Goal: Task Accomplishment & Management: Complete application form

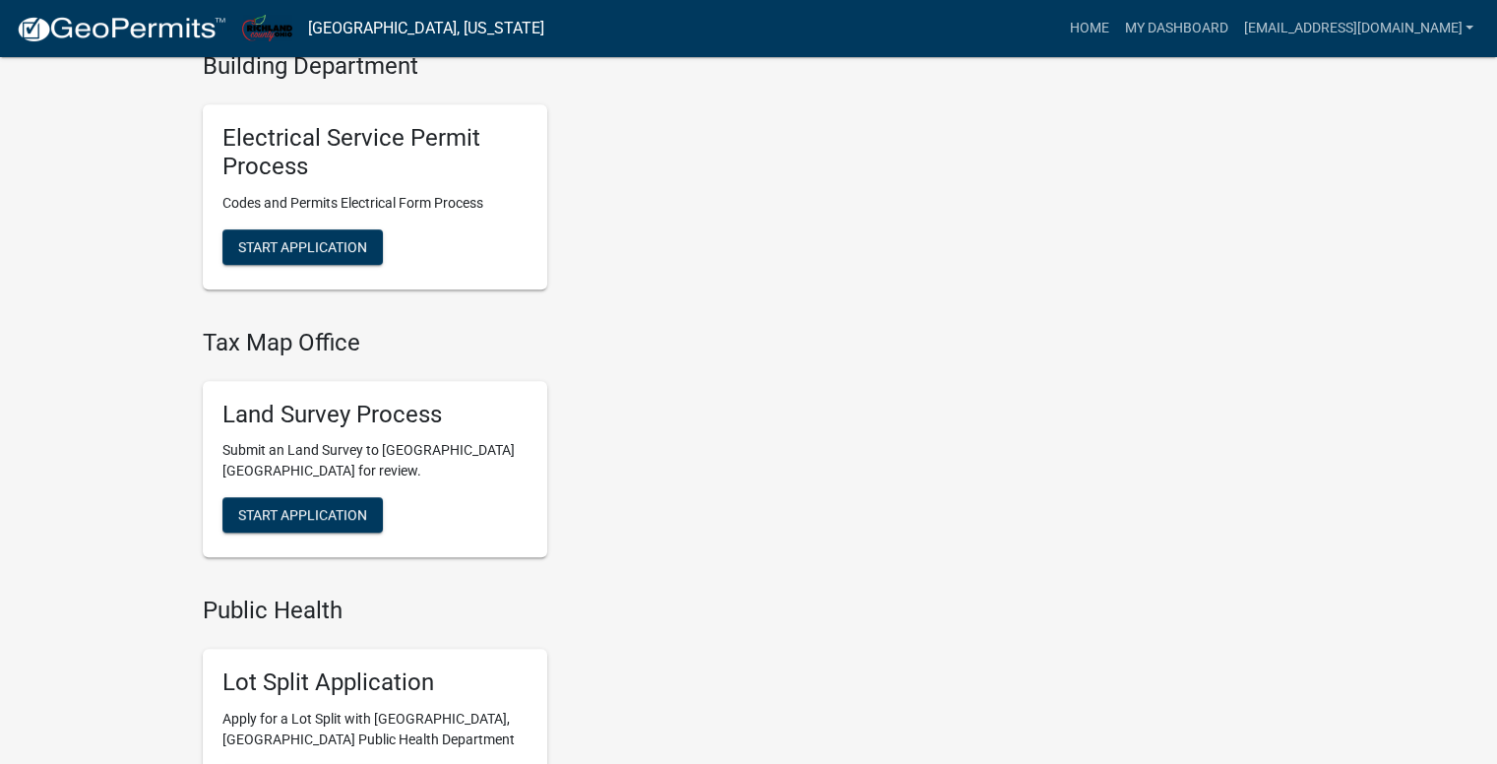
scroll to position [1000, 0]
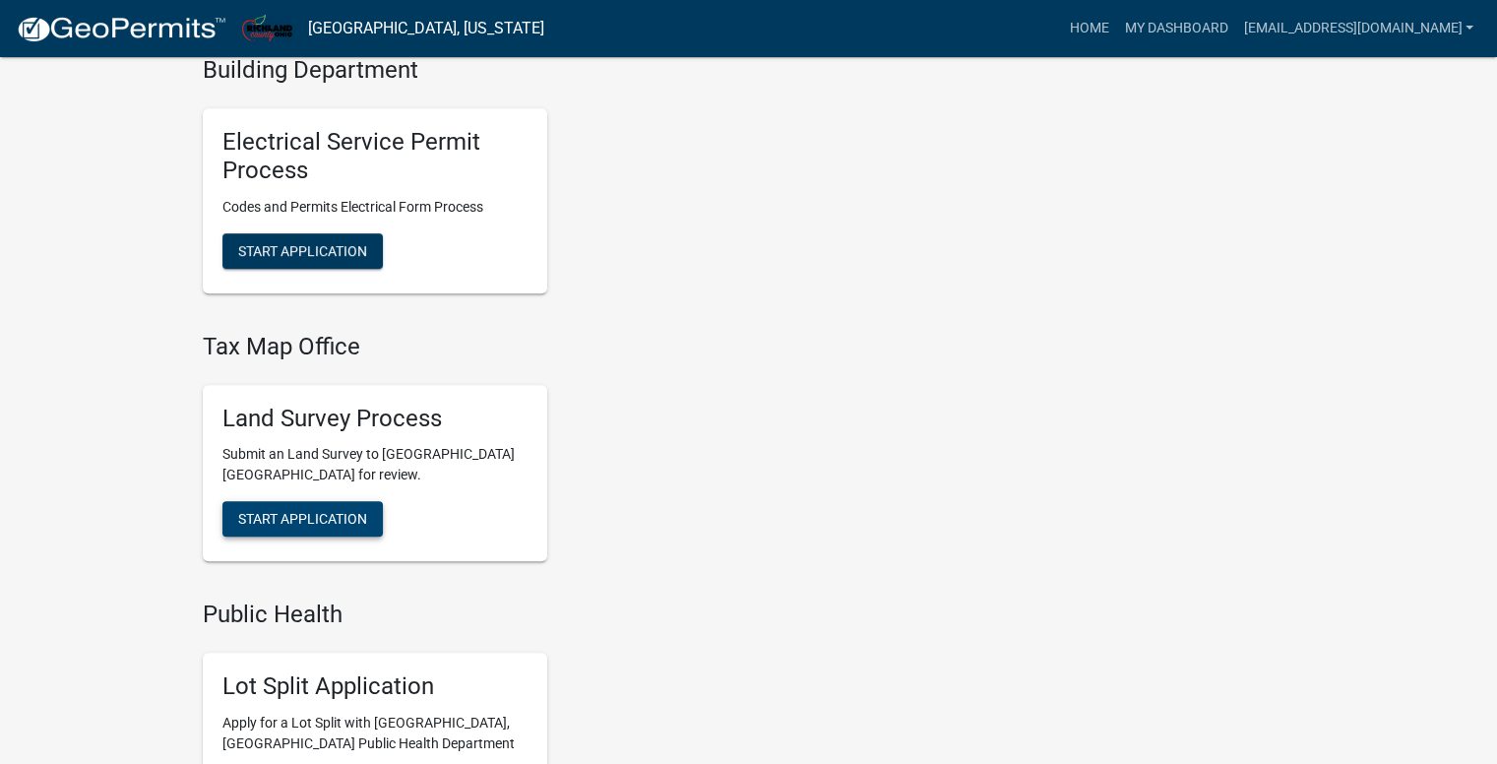
click at [295, 517] on span "Start Application" at bounding box center [302, 519] width 129 height 16
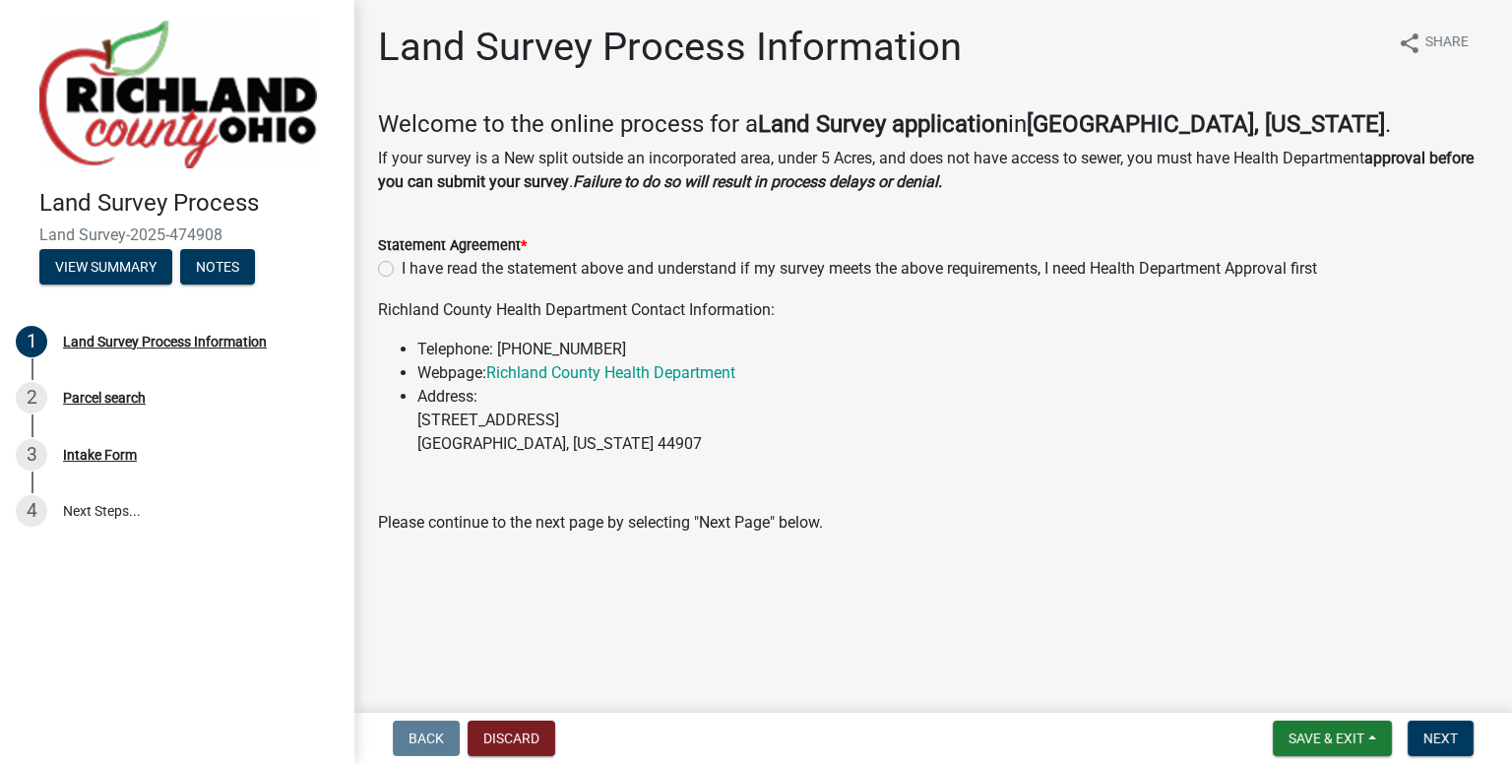
click at [402, 269] on label "I have read the statement above and understand if my survey meets the above req…" at bounding box center [859, 269] width 915 height 24
click at [402, 269] on input "I have read the statement above and understand if my survey meets the above req…" at bounding box center [408, 263] width 13 height 13
radio input "true"
click at [1448, 733] on span "Next" at bounding box center [1440, 738] width 34 height 16
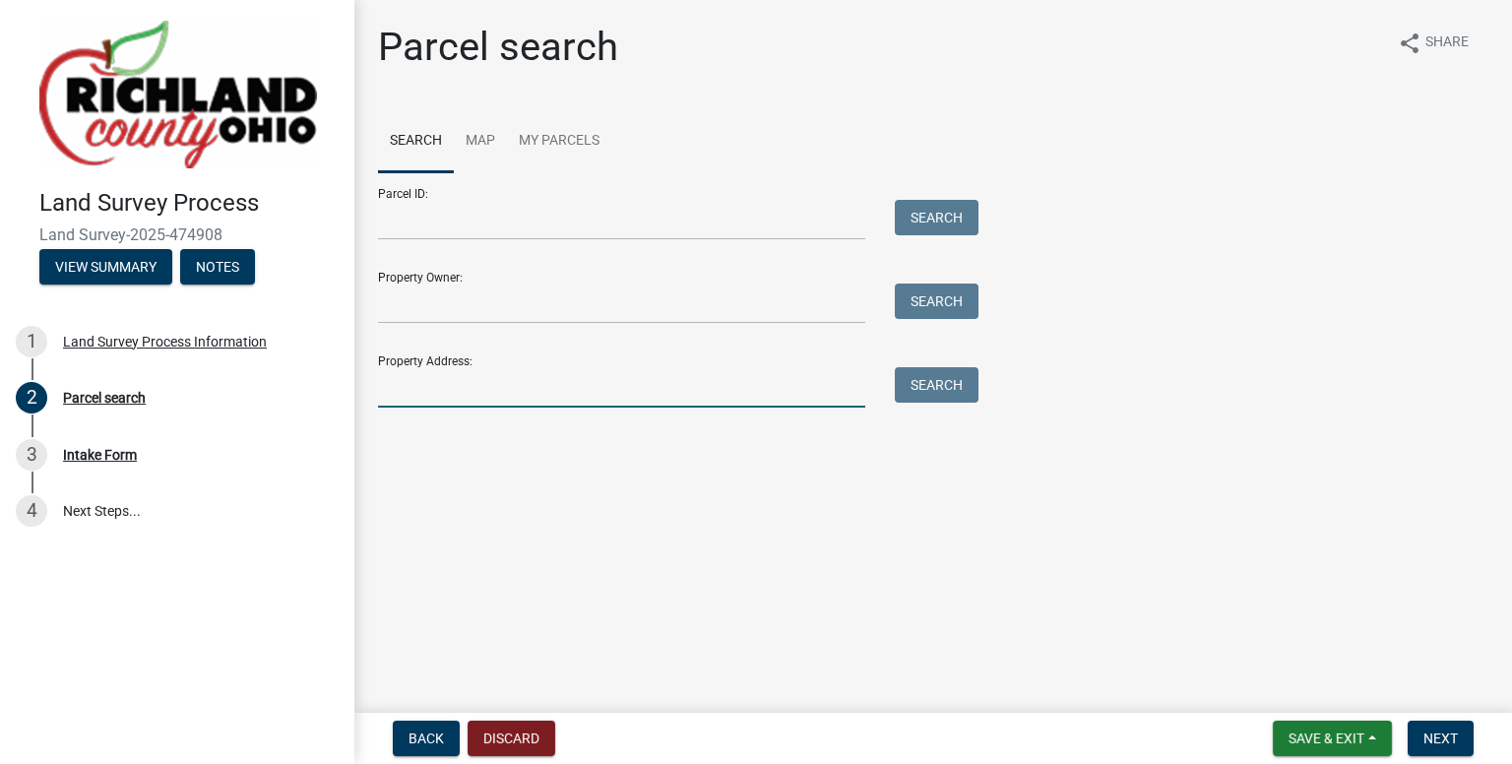
click at [426, 400] on input "Property Address:" at bounding box center [621, 387] width 487 height 40
type input "1258 [PERSON_NAME]"
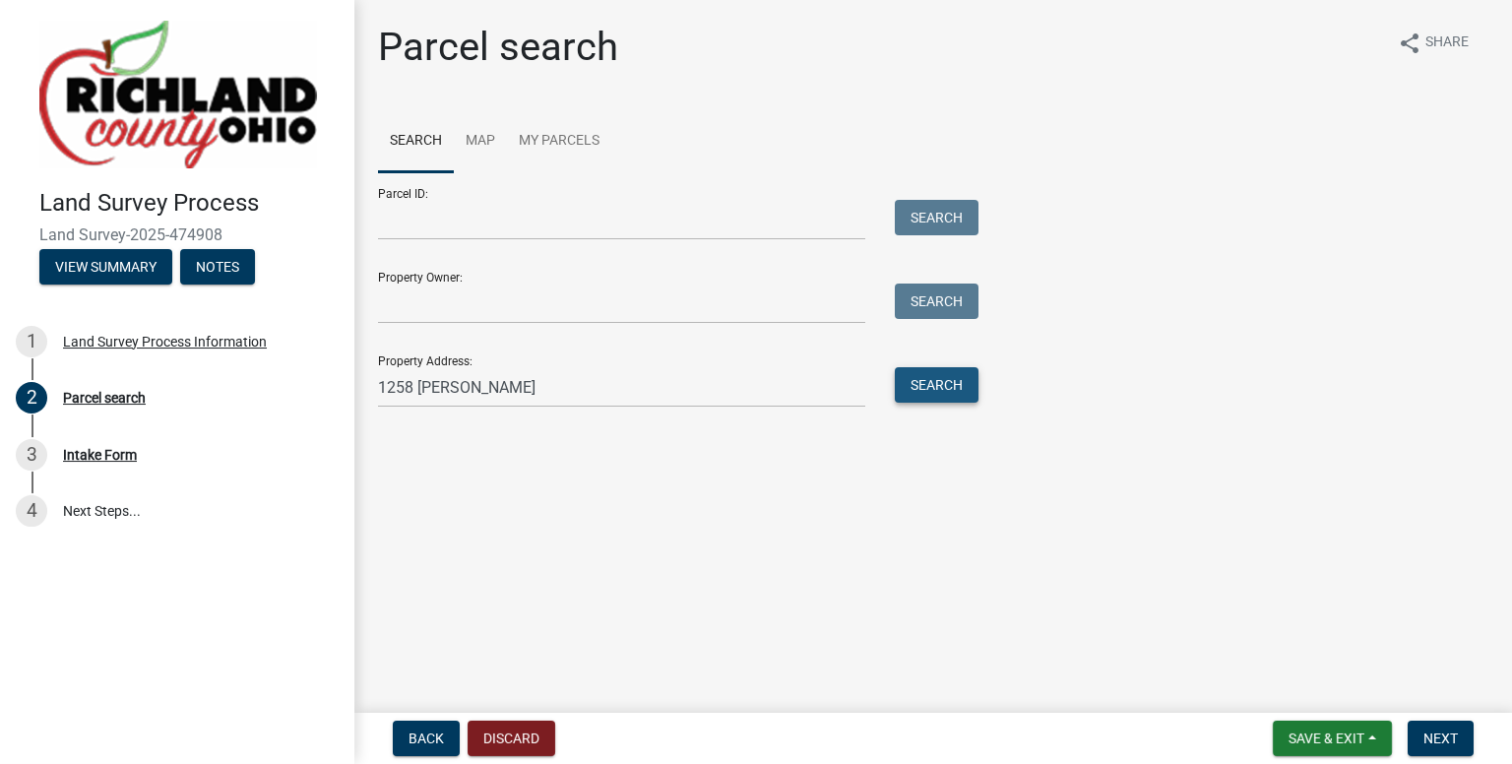
click at [951, 392] on button "Search" at bounding box center [937, 384] width 84 height 35
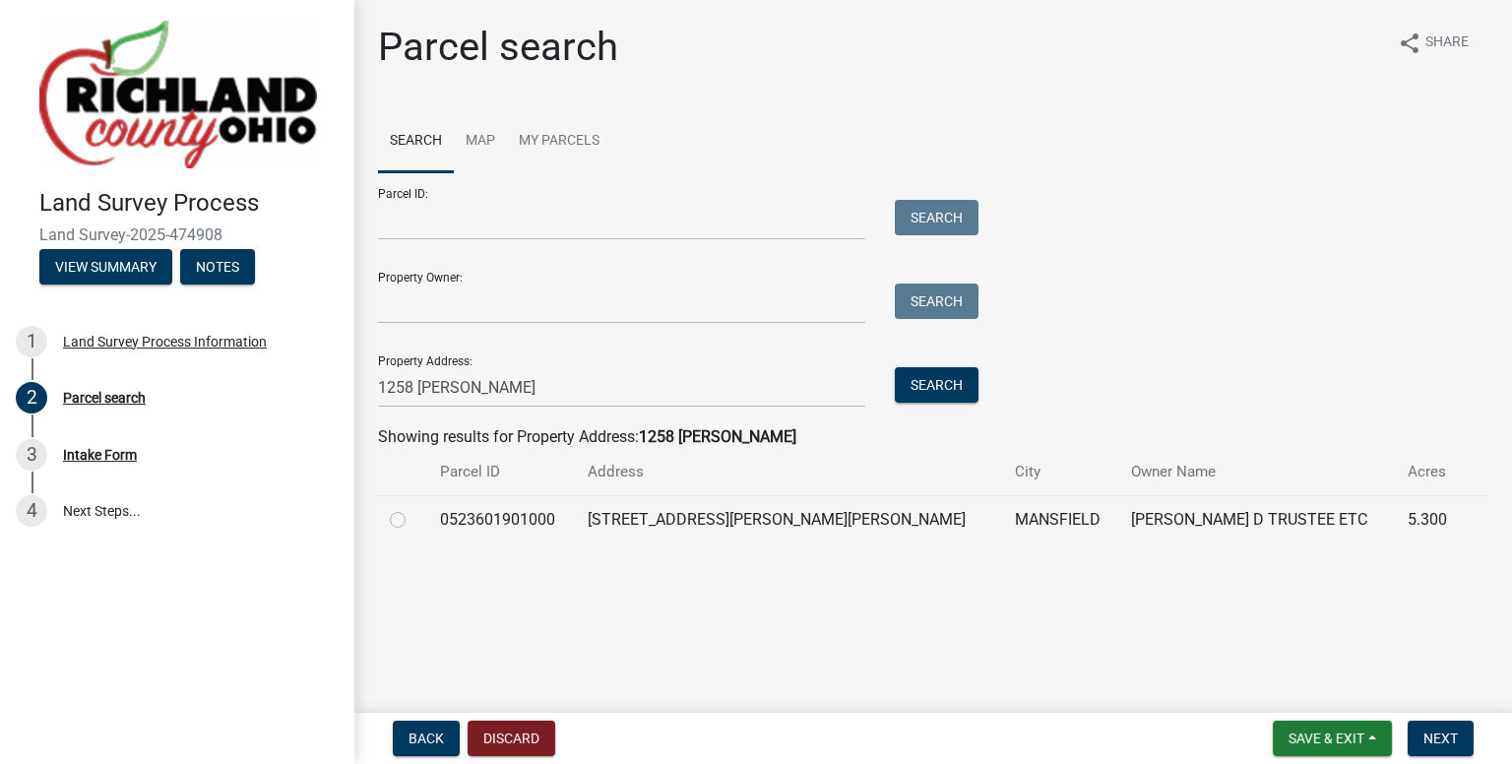
click at [413, 508] on label at bounding box center [413, 508] width 0 height 0
click at [413, 521] on input "radio" at bounding box center [419, 514] width 13 height 13
radio input "true"
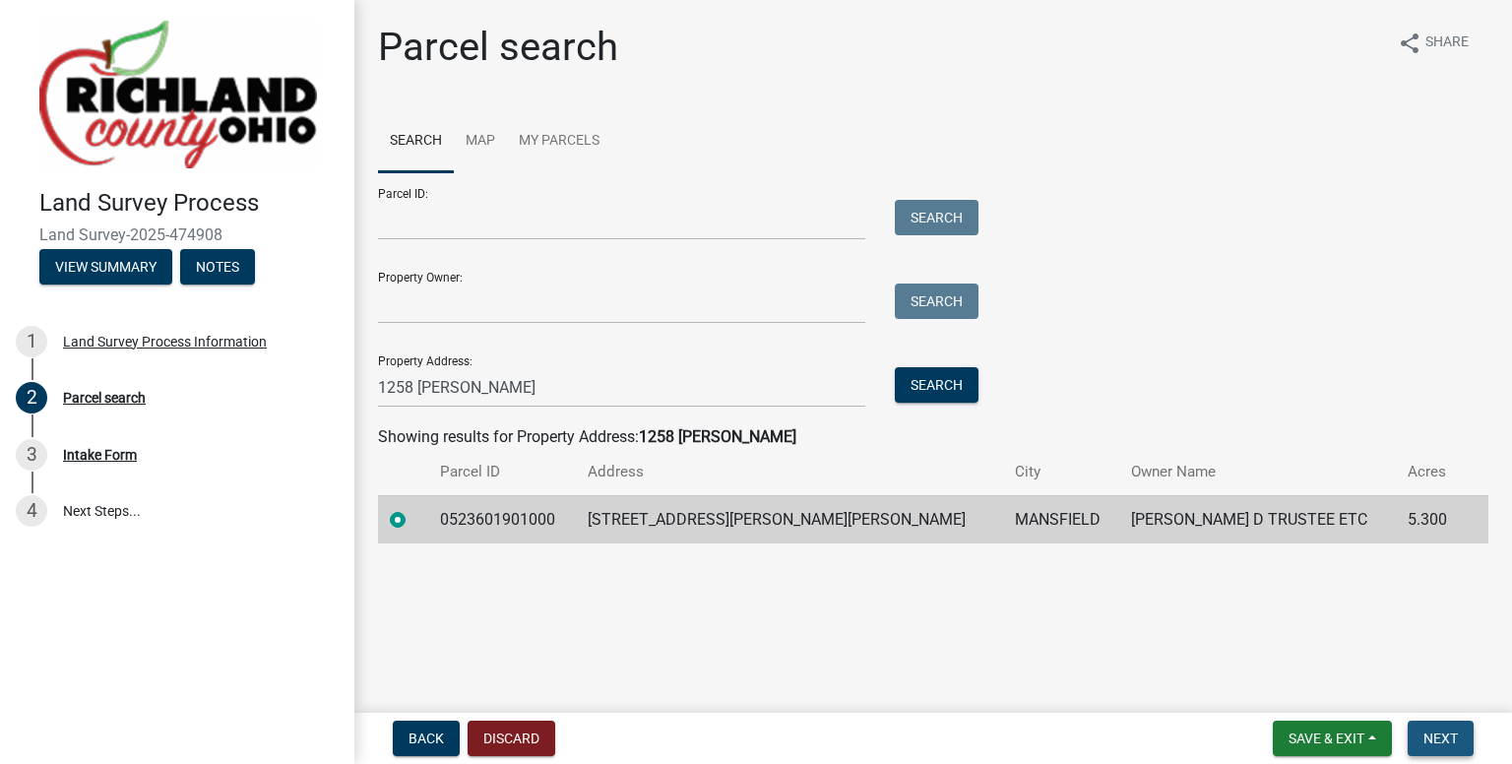
click at [1436, 744] on span "Next" at bounding box center [1440, 738] width 34 height 16
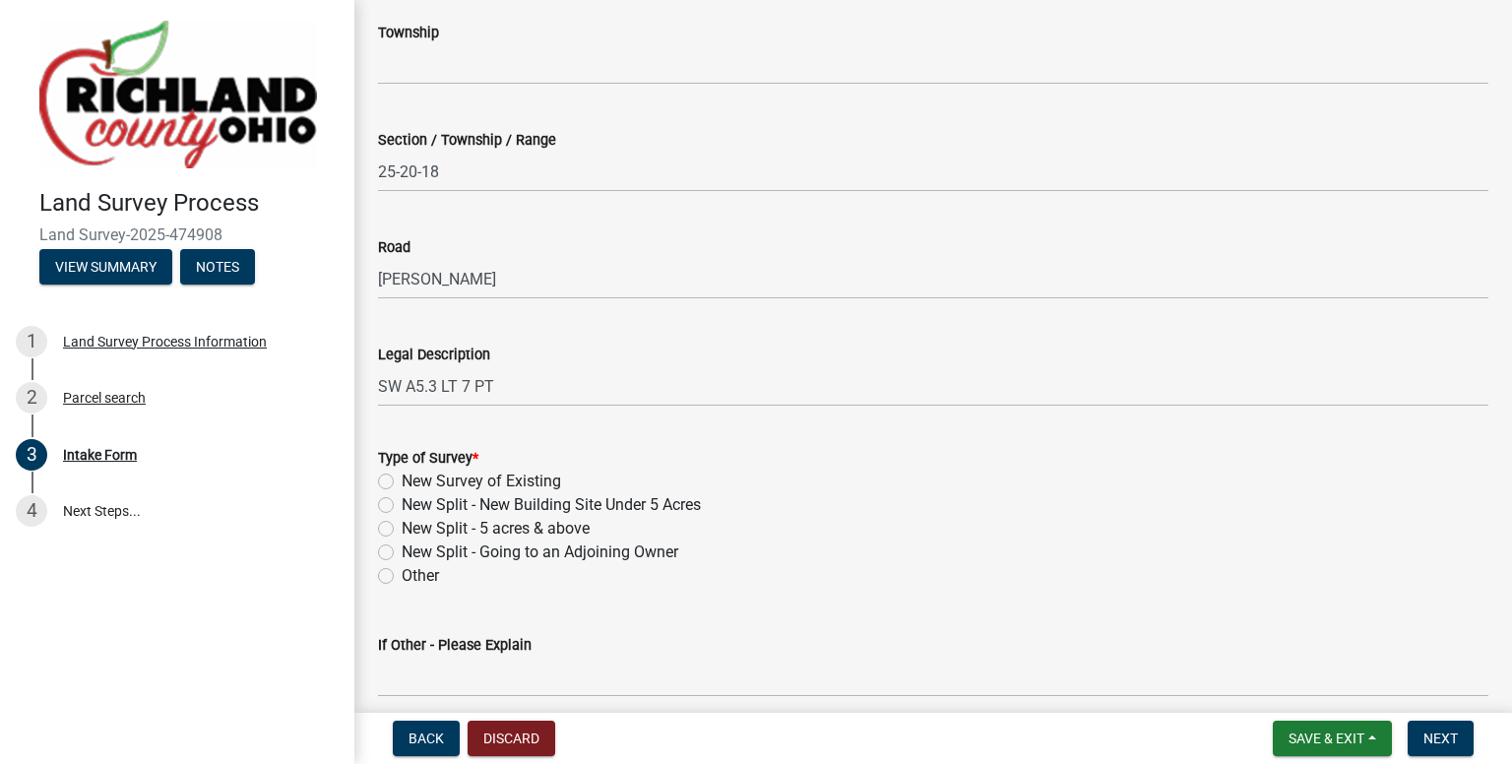
scroll to position [787, 0]
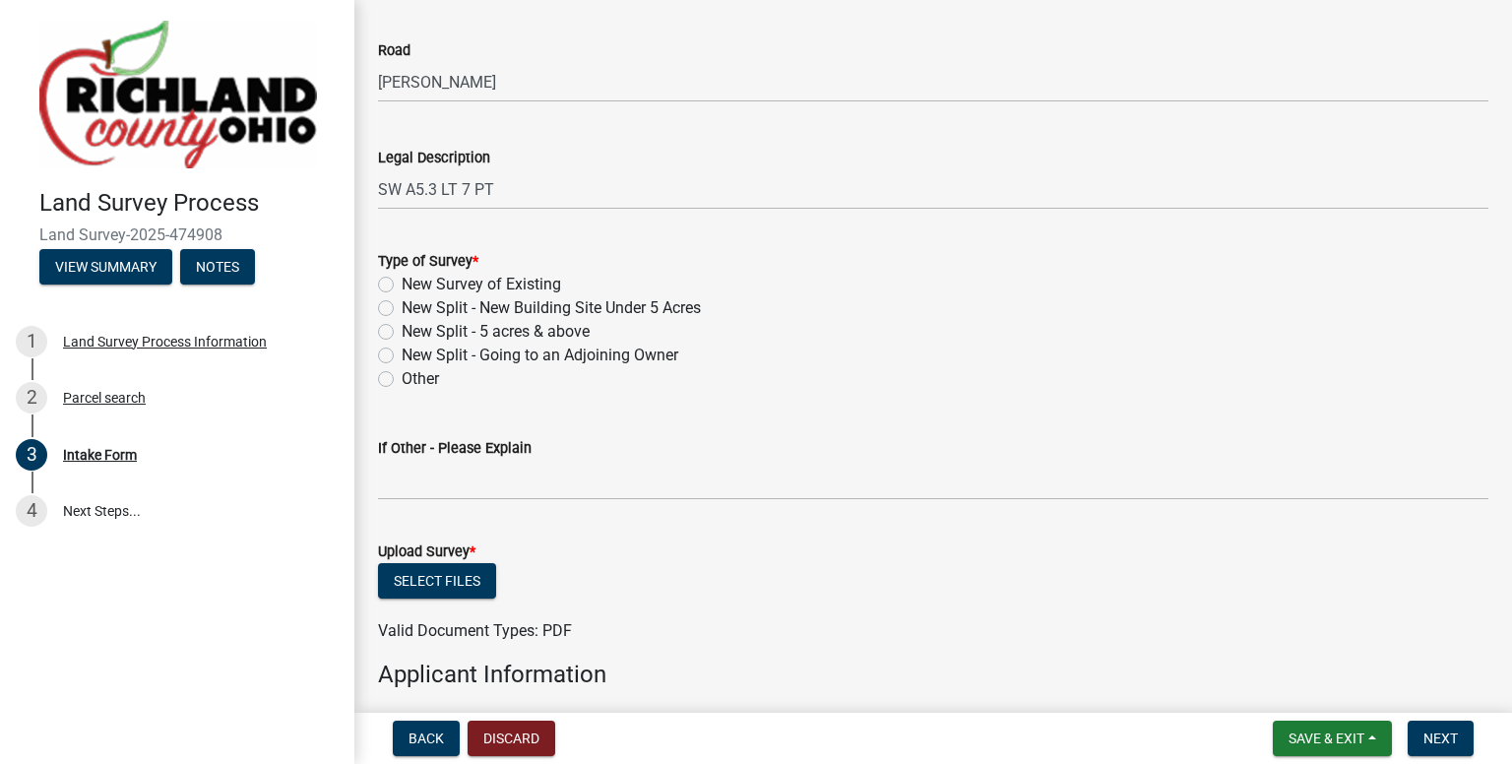
click at [402, 334] on label "New Split - 5 acres & above" at bounding box center [496, 332] width 188 height 24
click at [402, 333] on input "New Split - 5 acres & above" at bounding box center [408, 326] width 13 height 13
radio input "true"
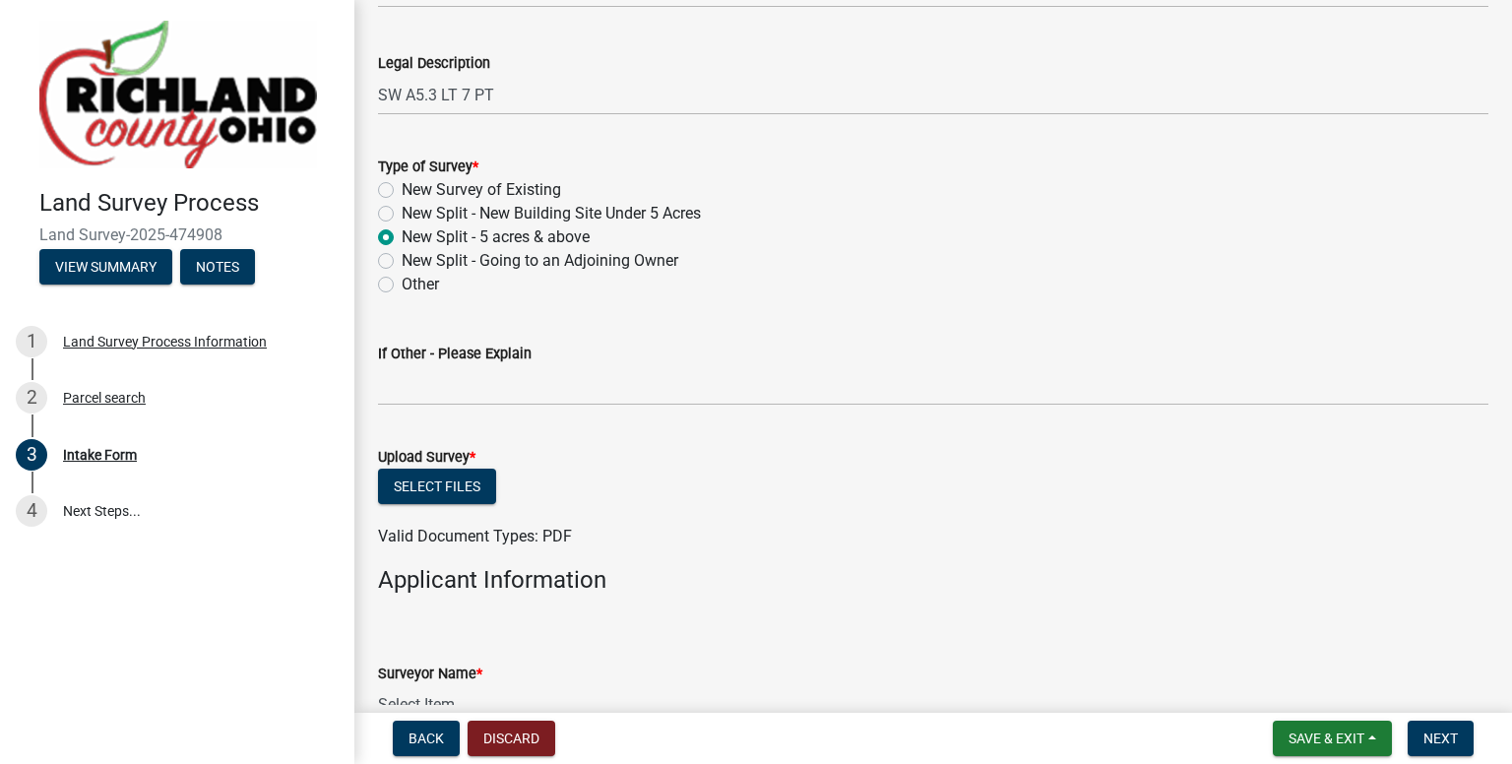
scroll to position [1083, 0]
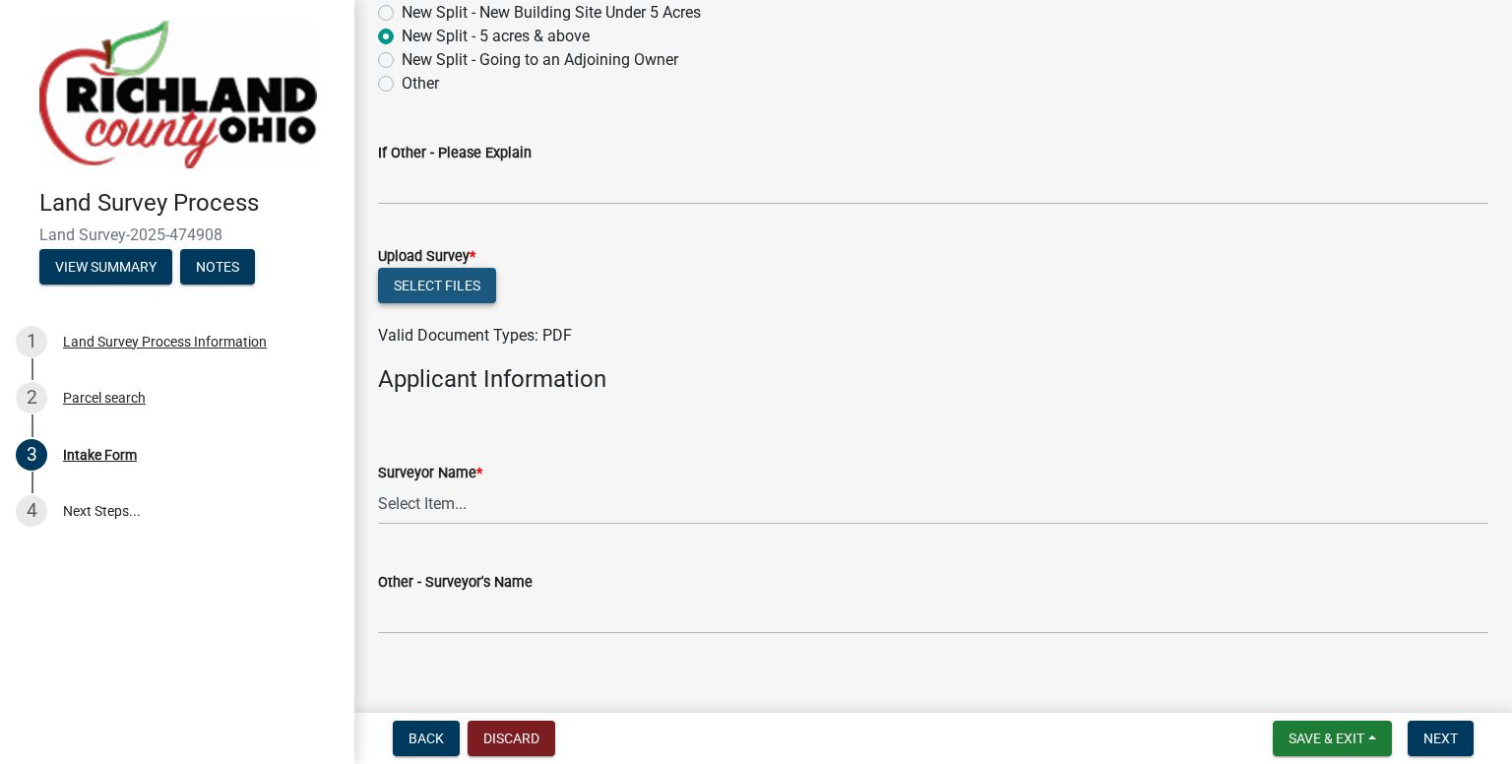
click at [456, 289] on button "Select files" at bounding box center [437, 285] width 118 height 35
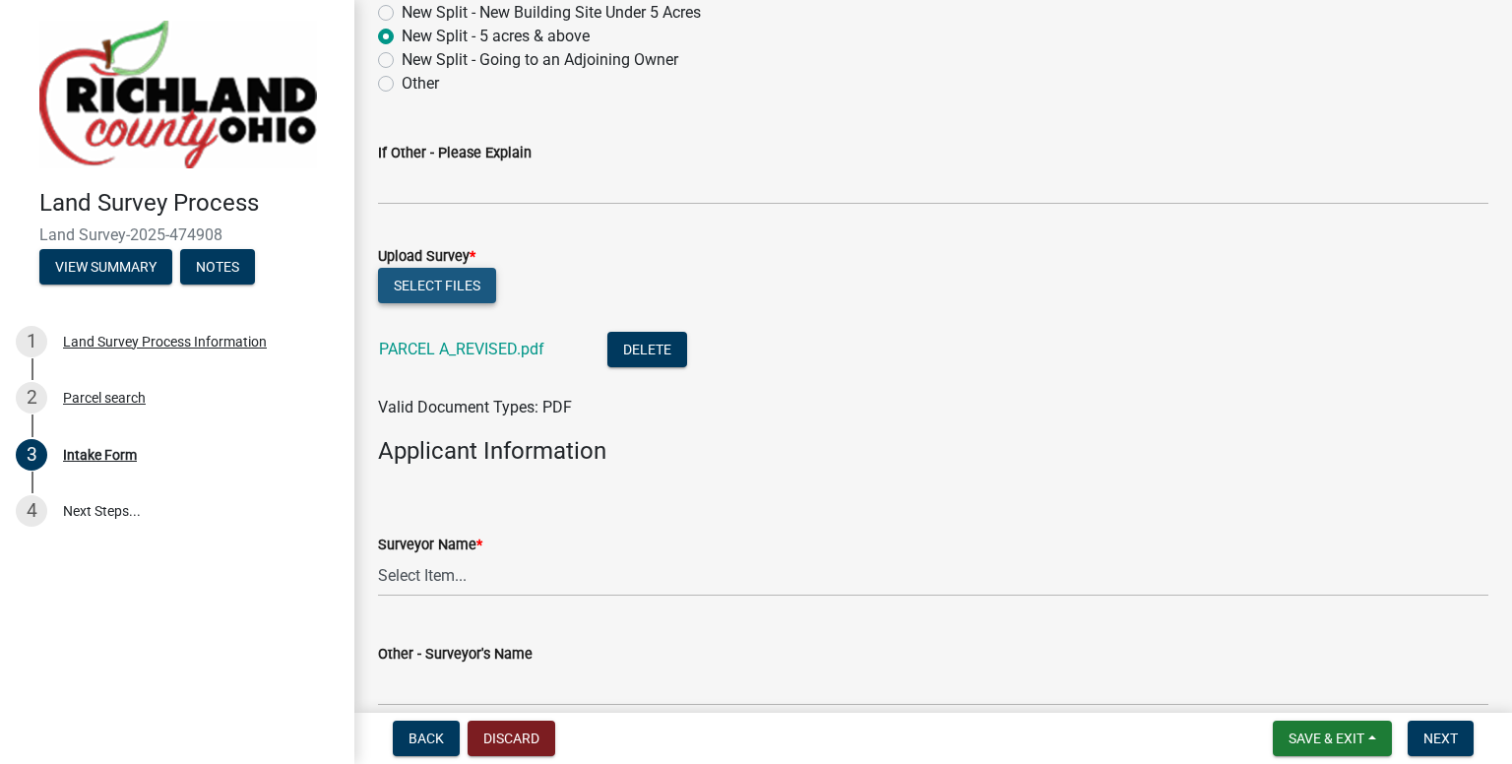
click at [414, 281] on button "Select files" at bounding box center [437, 285] width 118 height 35
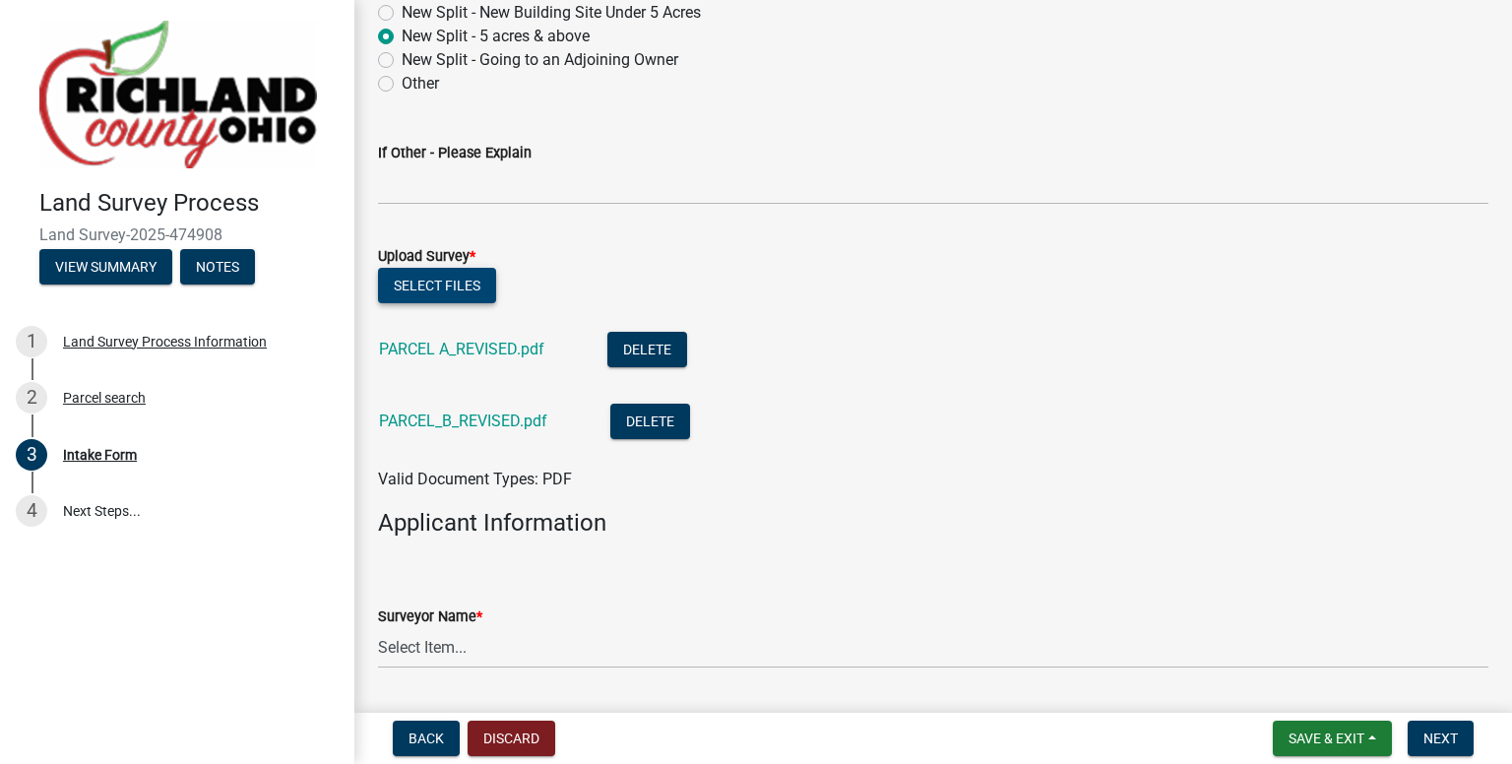
click at [436, 285] on button "Select files" at bounding box center [437, 285] width 118 height 35
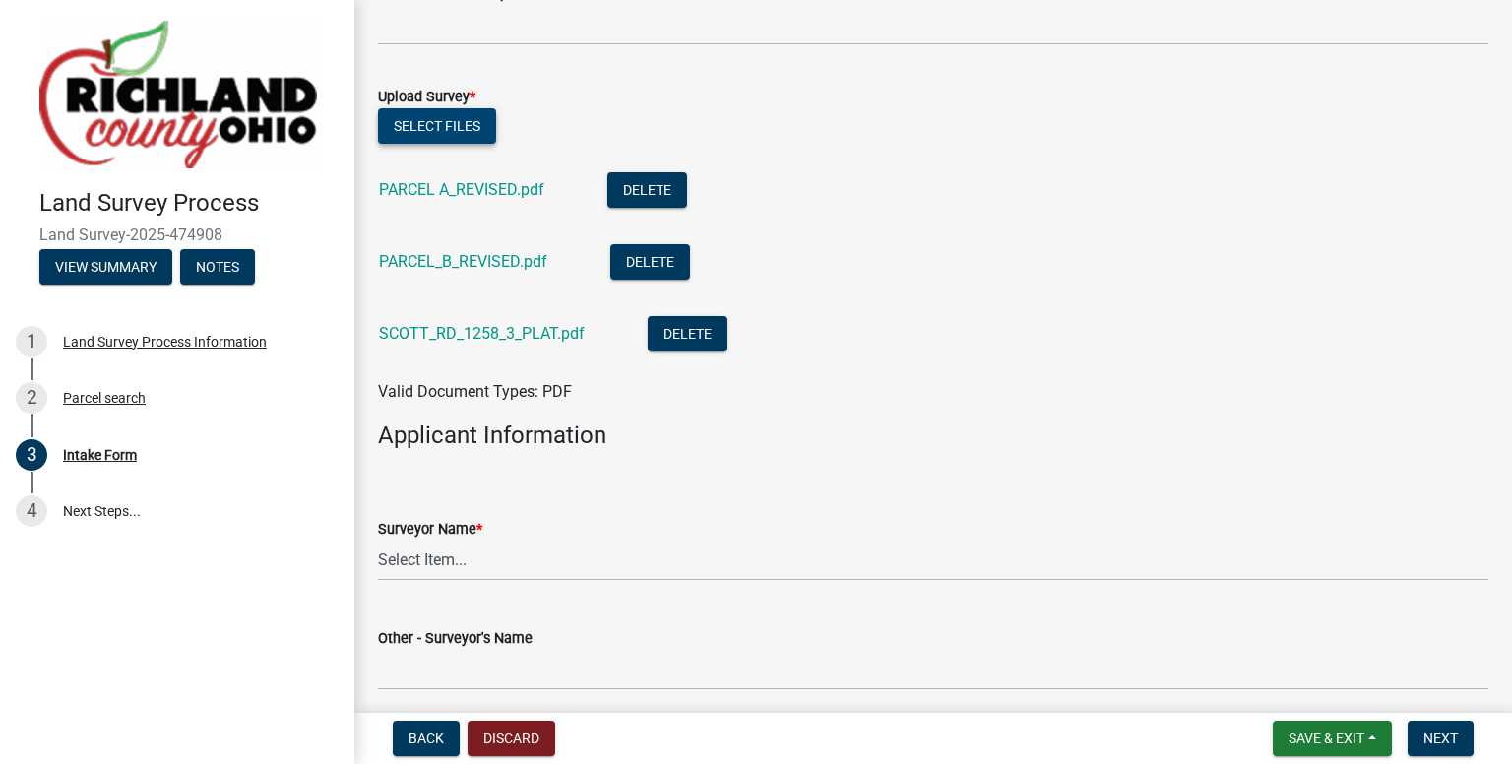
scroll to position [1476, 0]
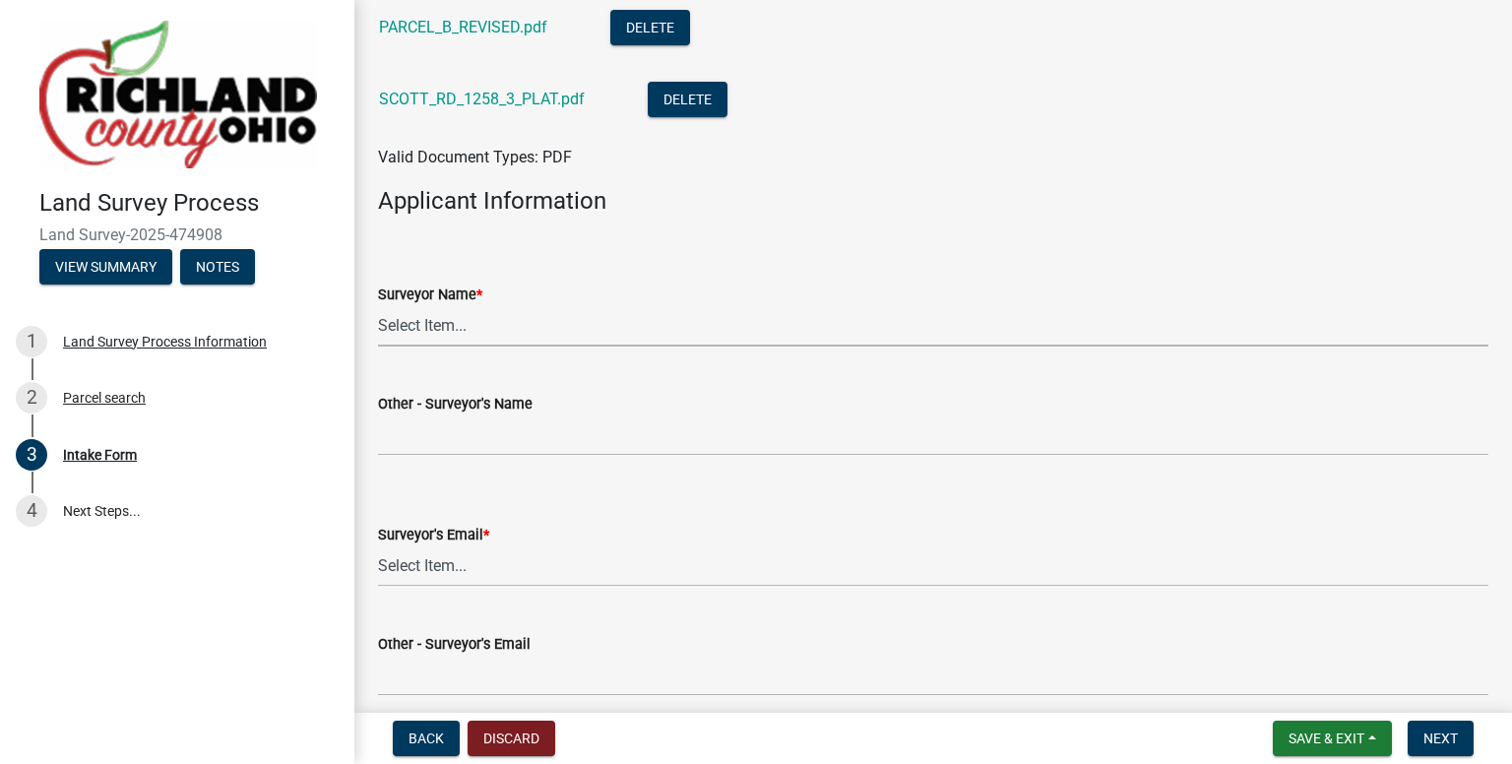
click at [452, 327] on select "Select Item... [PERSON_NAME], [PERSON_NAME], [PERSON_NAME], [PERSON_NAME], [PER…" at bounding box center [933, 326] width 1110 height 40
click at [378, 306] on select "Select Item... [PERSON_NAME], [PERSON_NAME], [PERSON_NAME], [PERSON_NAME], [PER…" at bounding box center [933, 326] width 1110 height 40
select select "e3ca45da-66a7-4348-bdb2-aae22e64458a"
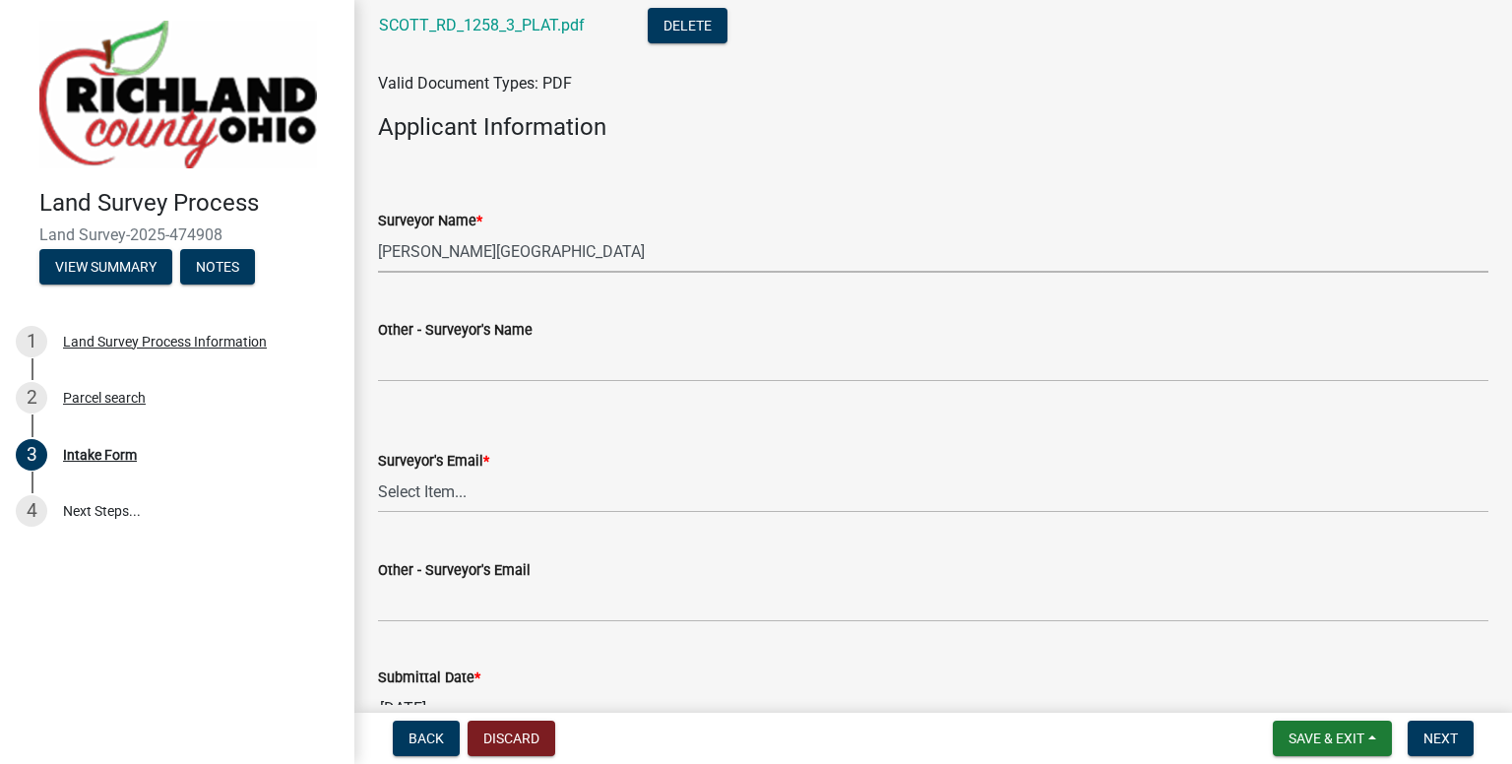
scroll to position [1665, 0]
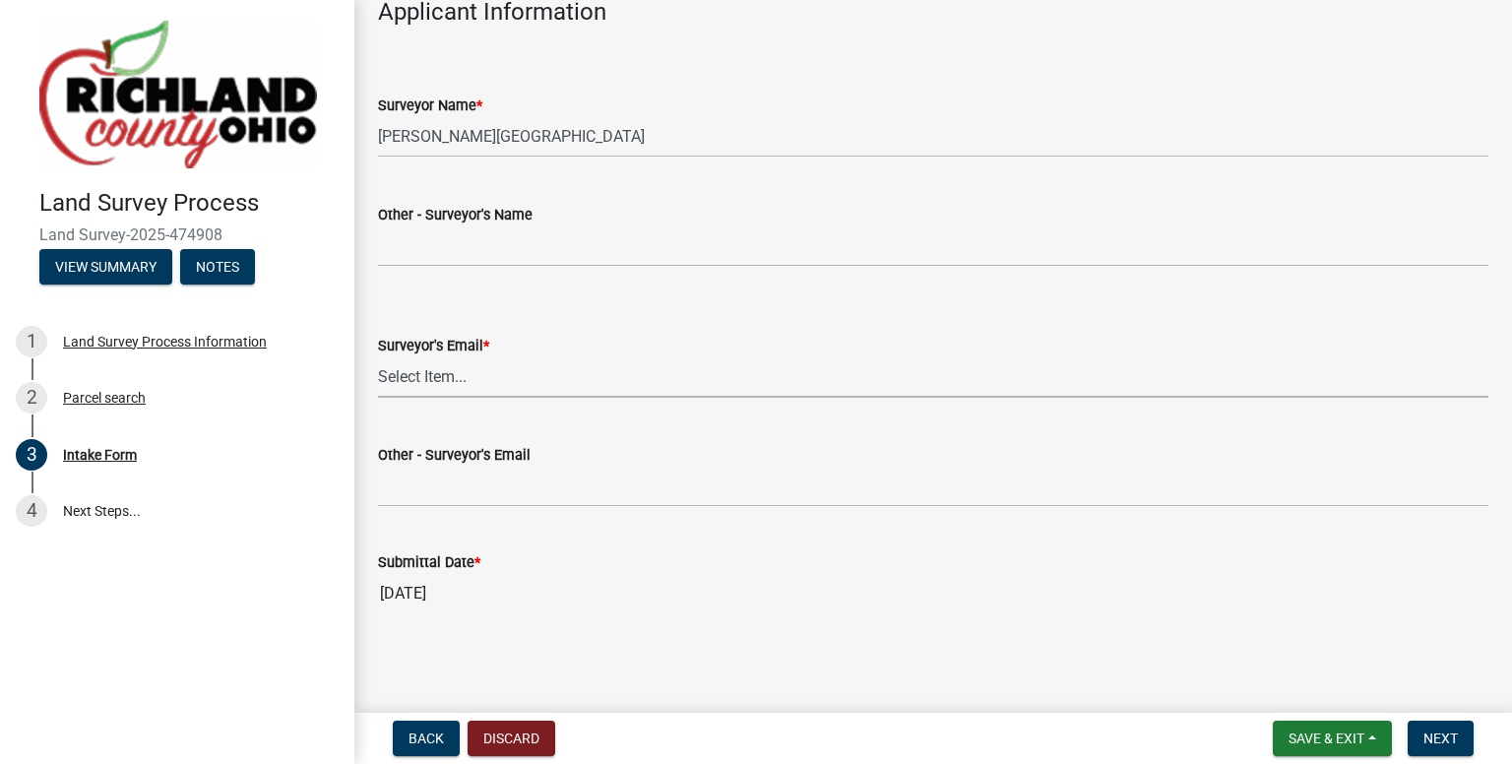
click at [482, 368] on select "Select Item... [EMAIL_ADDRESS][DOMAIN_NAME] [EMAIL_ADDRESS][DOMAIN_NAME] [EMAIL…" at bounding box center [933, 377] width 1110 height 40
click at [378, 357] on select "Select Item... [EMAIL_ADDRESS][DOMAIN_NAME] [EMAIL_ADDRESS][DOMAIN_NAME] [EMAIL…" at bounding box center [933, 377] width 1110 height 40
select select "5c0a573e-17ec-4098-be21-054cfa68ffd7"
click at [1428, 732] on span "Next" at bounding box center [1440, 738] width 34 height 16
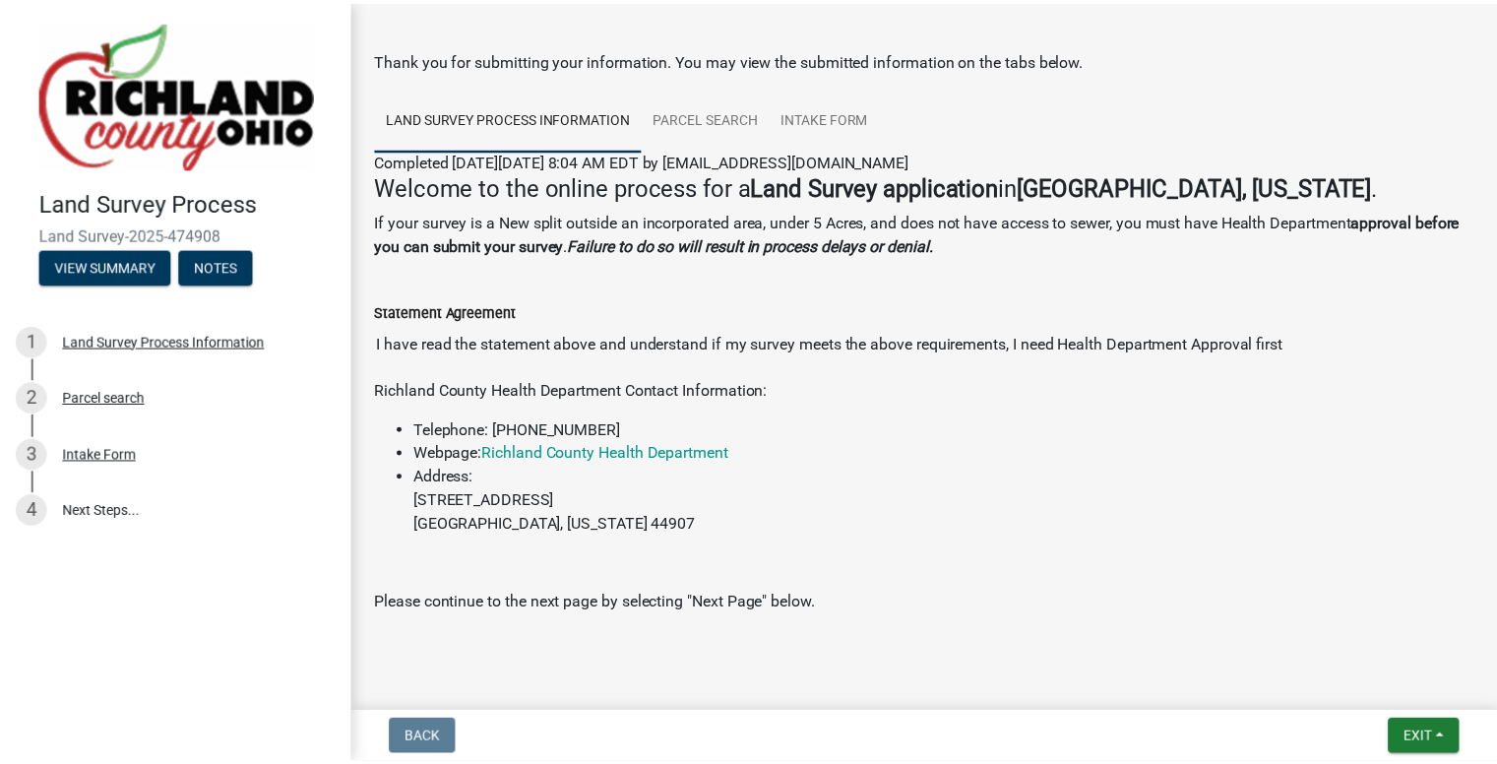
scroll to position [88, 0]
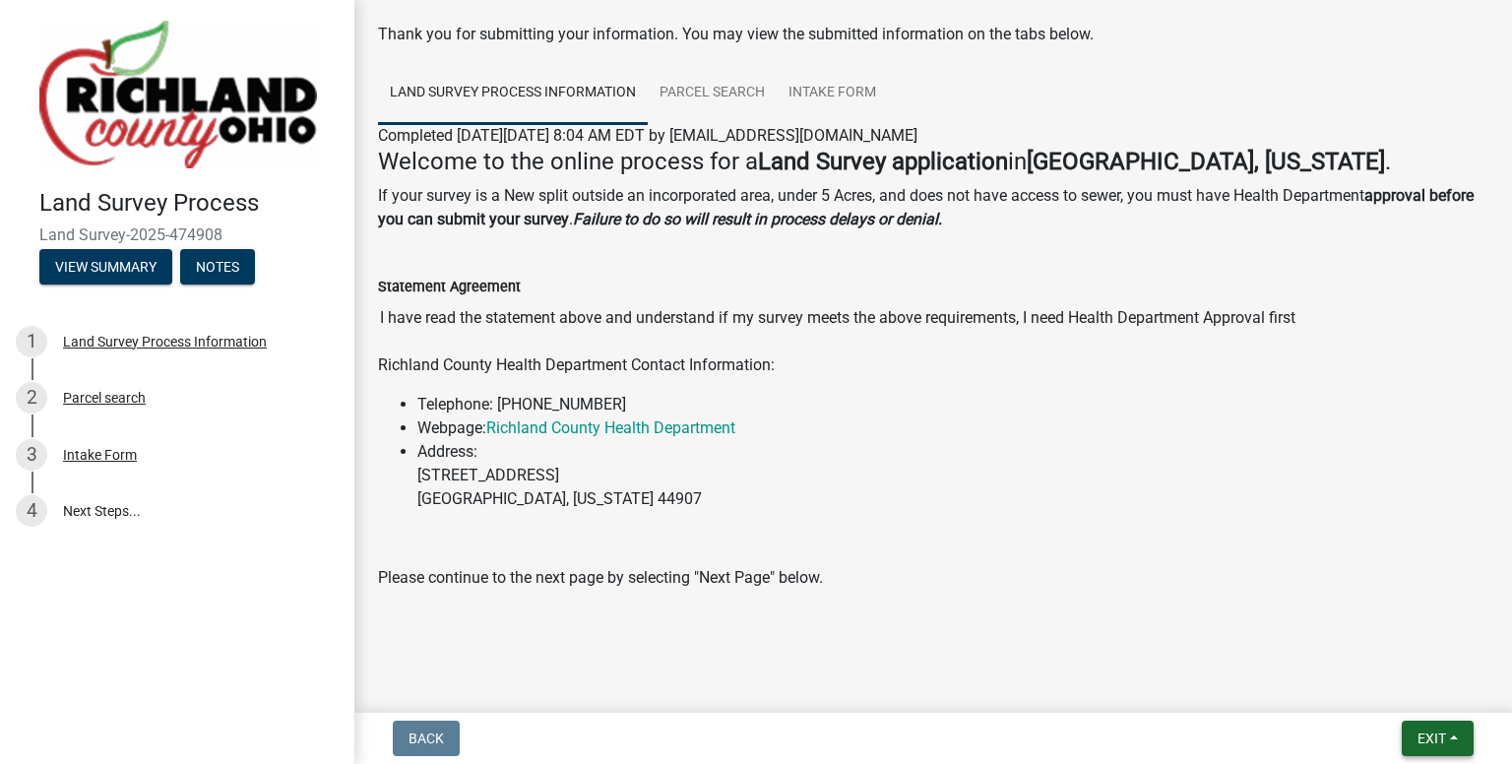
click at [1448, 741] on button "Exit" at bounding box center [1438, 737] width 72 height 35
click at [1394, 729] on form "Exit Save Save & Exit" at bounding box center [1438, 737] width 88 height 35
click at [1440, 727] on button "Exit" at bounding box center [1438, 737] width 72 height 35
click at [1413, 698] on button "Save & Exit" at bounding box center [1395, 686] width 157 height 47
